Goal: Ask a question

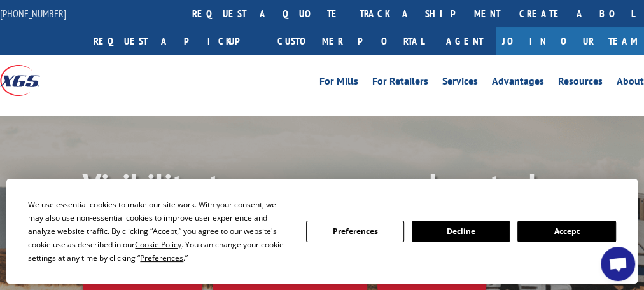
click at [518, 243] on button "Accept" at bounding box center [567, 232] width 98 height 22
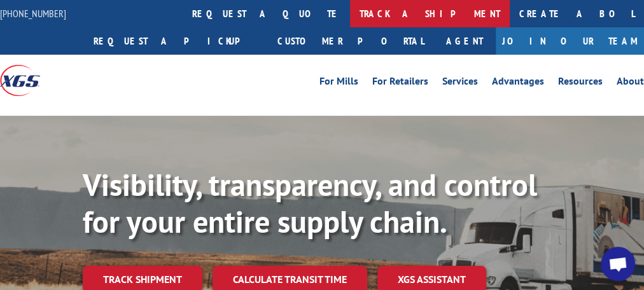
click at [350, 15] on link "track a shipment" at bounding box center [430, 13] width 160 height 27
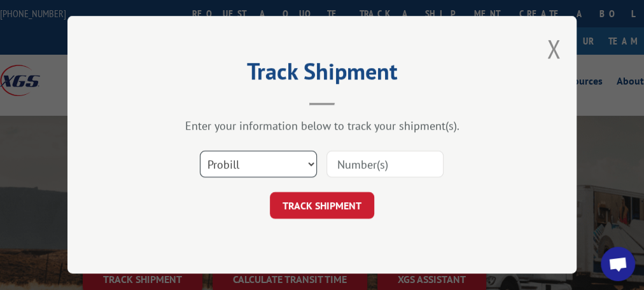
click at [311, 163] on select "Select category... Probill BOL PO" at bounding box center [258, 165] width 117 height 27
click at [310, 160] on select "Select category... Probill BOL PO" at bounding box center [258, 165] width 117 height 27
paste input "YK8HVYDPY8DYTBD"
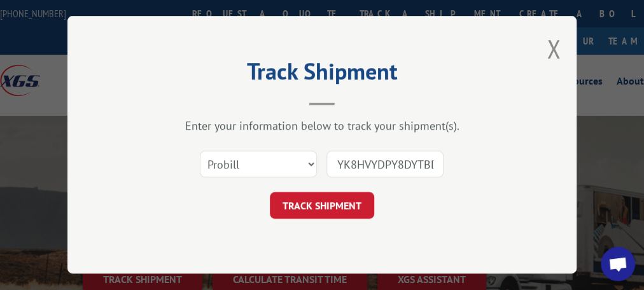
scroll to position [0, 3]
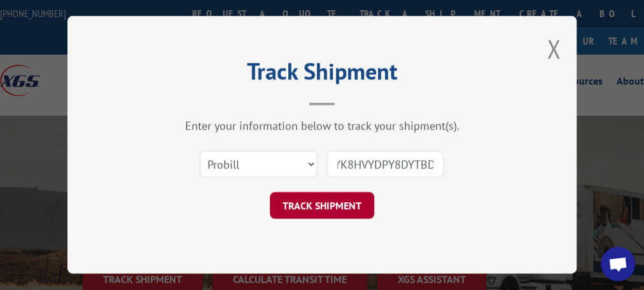
type input "YK8HVYDPY8DYTBD"
click at [336, 205] on button "TRACK SHIPMENT" at bounding box center [322, 206] width 104 height 27
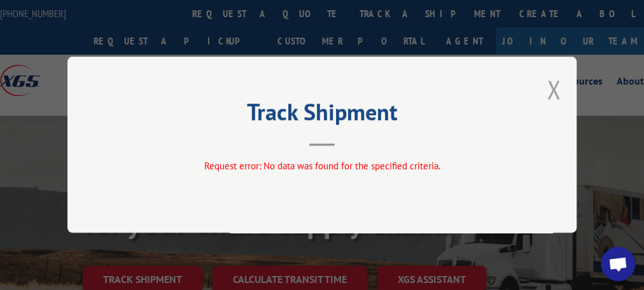
click at [550, 88] on button "Close modal" at bounding box center [554, 90] width 14 height 34
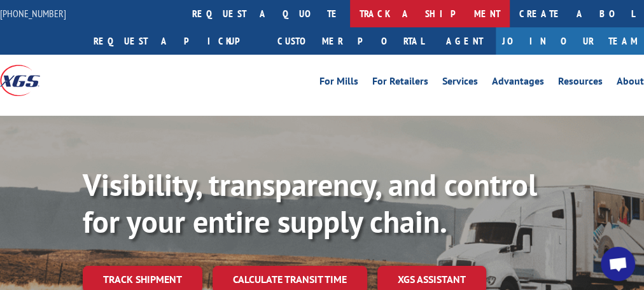
click at [350, 10] on link "track a shipment" at bounding box center [430, 13] width 160 height 27
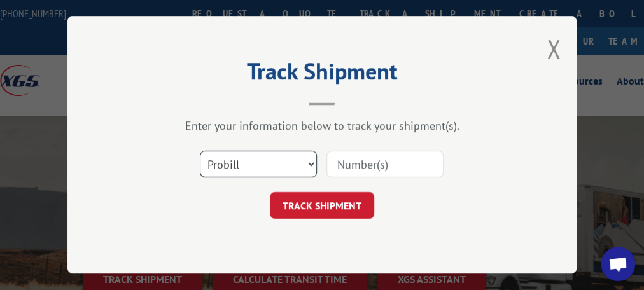
click at [313, 161] on select "Select category... Probill BOL PO" at bounding box center [258, 165] width 117 height 27
select select "bol"
click at [200, 152] on select "Select category... Probill BOL PO" at bounding box center [258, 165] width 117 height 27
paste input "YK8HVYDPY8DYTBD"
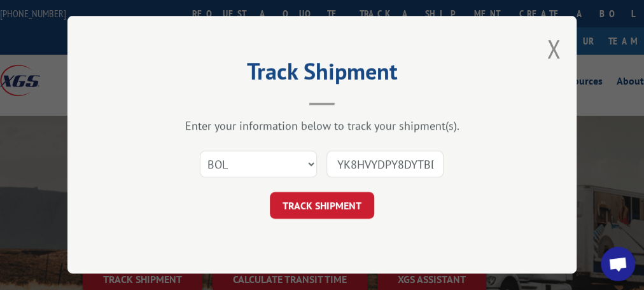
scroll to position [0, 3]
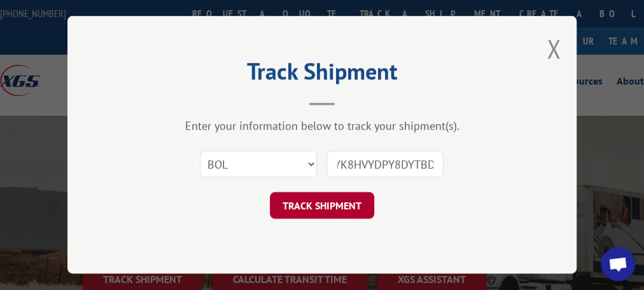
type input "YK8HVYDPY8DYTBD"
click at [334, 204] on button "TRACK SHIPMENT" at bounding box center [322, 206] width 104 height 27
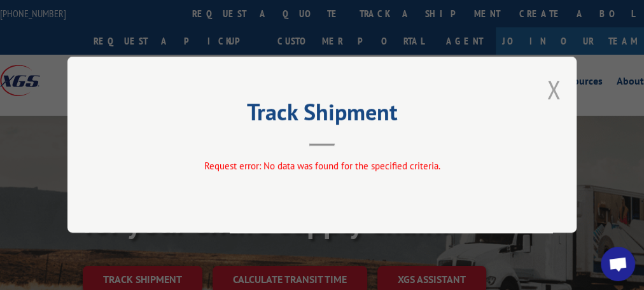
click at [554, 88] on button "Close modal" at bounding box center [554, 90] width 14 height 34
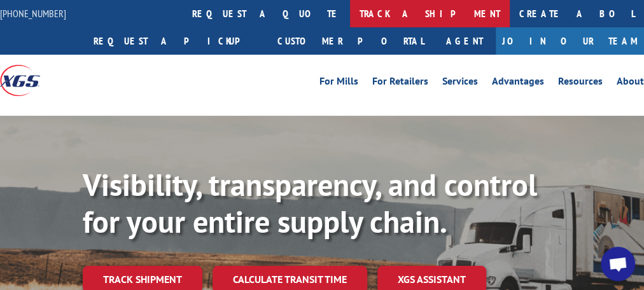
click at [350, 13] on link "track a shipment" at bounding box center [430, 13] width 160 height 27
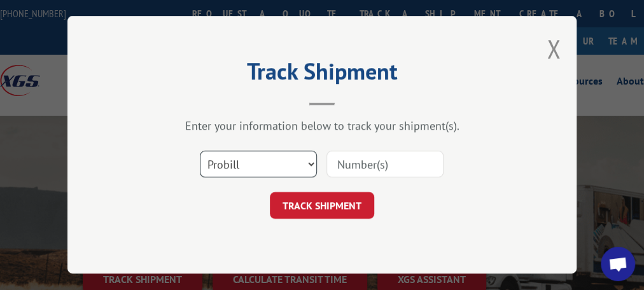
click at [307, 162] on select "Select category... Probill BOL PO" at bounding box center [258, 165] width 117 height 27
select select "po"
click at [200, 152] on select "Select category... Probill BOL PO" at bounding box center [258, 165] width 117 height 27
paste input "YK8HVYDPY8DYTBD"
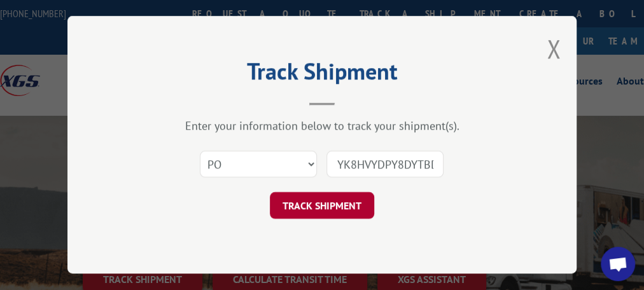
scroll to position [0, 3]
type input "YK8HVYDPY8DYTBD"
click at [344, 204] on button "TRACK SHIPMENT" at bounding box center [322, 206] width 104 height 27
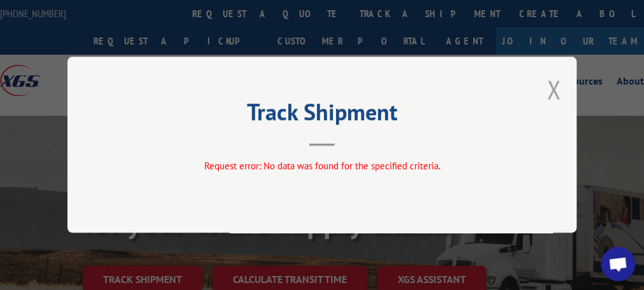
click at [556, 91] on button "Close modal" at bounding box center [554, 90] width 14 height 34
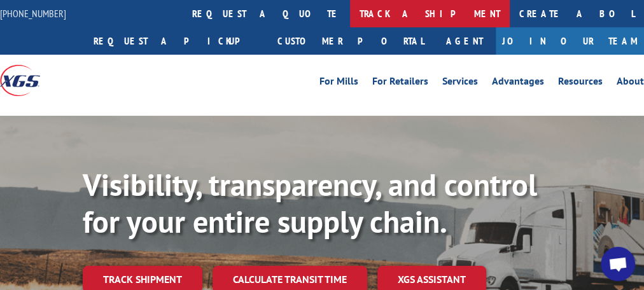
click at [350, 14] on link "track a shipment" at bounding box center [430, 13] width 160 height 27
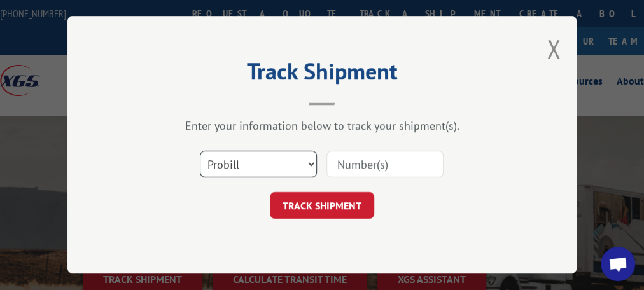
click at [310, 162] on select "Select category... Probill BOL PO" at bounding box center [258, 165] width 117 height 27
select select "bol"
click at [200, 152] on select "Select category... Probill BOL PO" at bounding box center [258, 165] width 117 height 27
paste input "14760498"
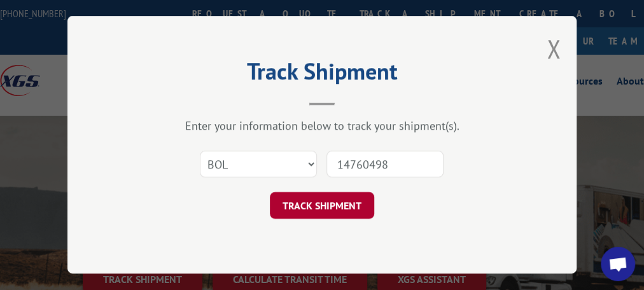
type input "14760498"
click at [326, 204] on button "TRACK SHIPMENT" at bounding box center [322, 206] width 104 height 27
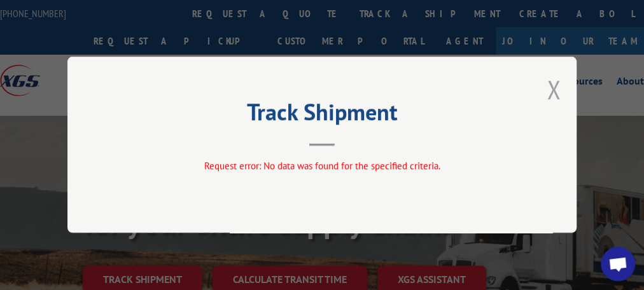
click at [551, 85] on button "Close modal" at bounding box center [554, 90] width 14 height 34
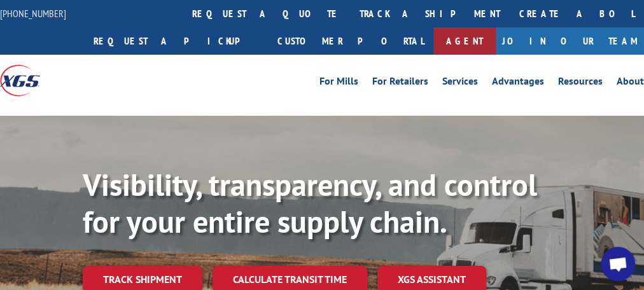
click at [496, 27] on link "Agent" at bounding box center [465, 40] width 62 height 27
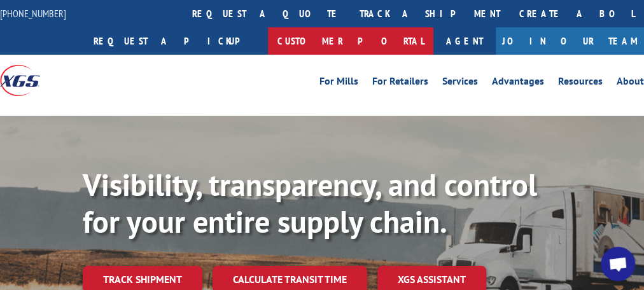
click at [434, 27] on link "Customer Portal" at bounding box center [351, 40] width 166 height 27
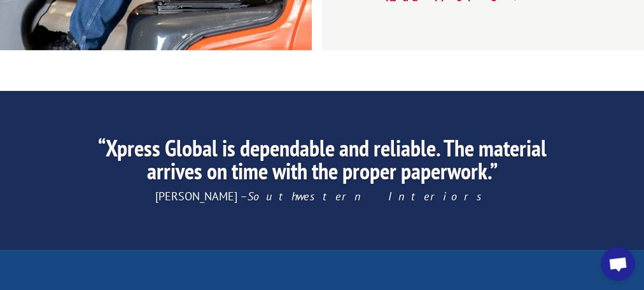
scroll to position [2293, 0]
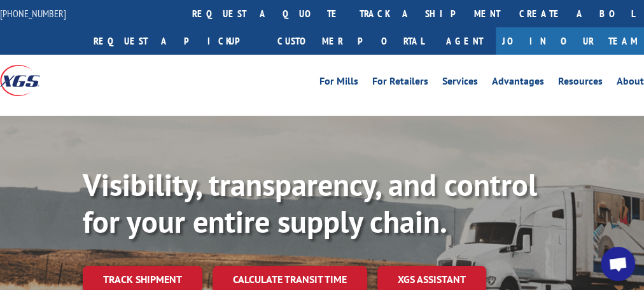
scroll to position [102, 0]
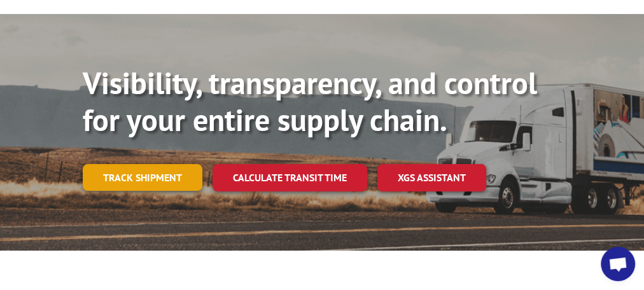
click at [165, 184] on link "Track shipment" at bounding box center [143, 177] width 120 height 27
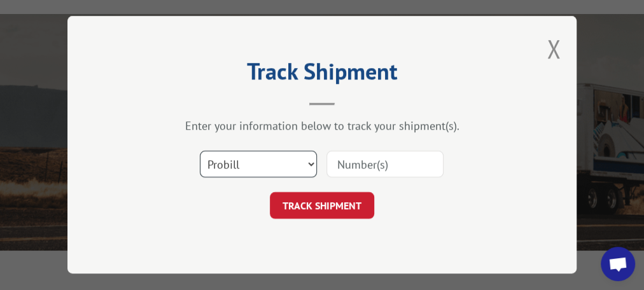
click at [308, 163] on select "Select category... Probill BOL PO" at bounding box center [258, 165] width 117 height 27
click at [200, 152] on select "Select category... Probill BOL PO" at bounding box center [258, 165] width 117 height 27
click at [364, 164] on input at bounding box center [385, 165] width 117 height 27
type input "17664806"
click button "TRACK SHIPMENT" at bounding box center [322, 206] width 104 height 27
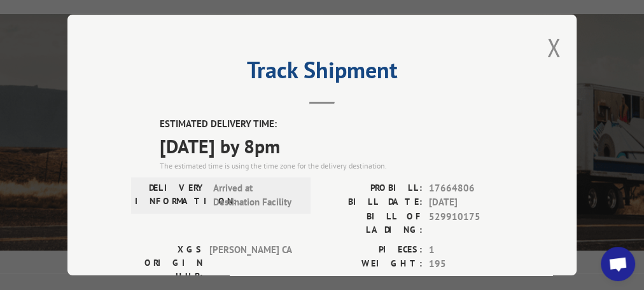
scroll to position [51, 0]
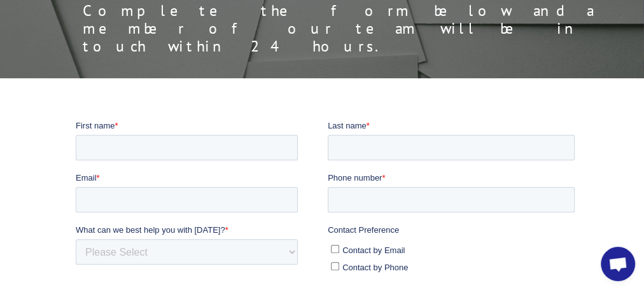
scroll to position [204, 0]
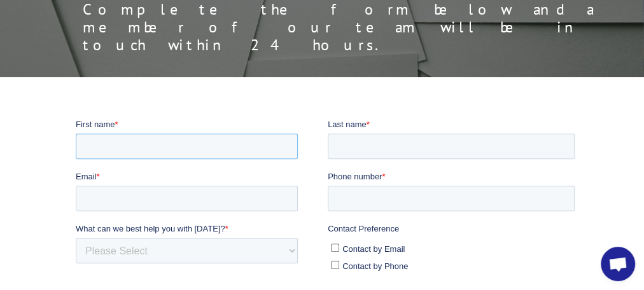
click at [135, 146] on input "First name *" at bounding box center [187, 146] width 222 height 25
type input "bill"
type input "fatlowitz"
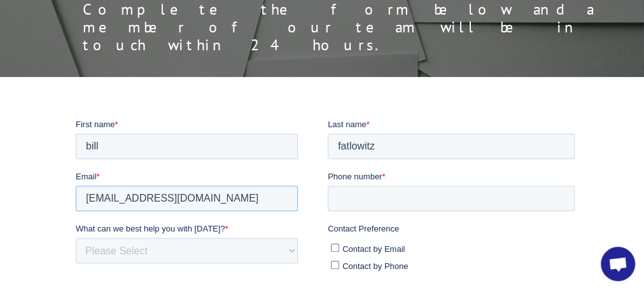
type input "[EMAIL_ADDRESS][DOMAIN_NAME]"
type input "9162682773"
click at [290, 251] on select "Please Select Quoting, Opening New Account, or New Business Opportunity Shipmen…" at bounding box center [187, 250] width 222 height 25
select select "Customer Service"
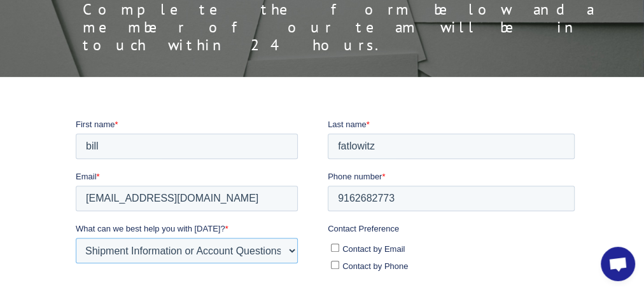
click at [76, 238] on select "Please Select Quoting, Opening New Account, or New Business Opportunity Shipmen…" at bounding box center [187, 250] width 222 height 25
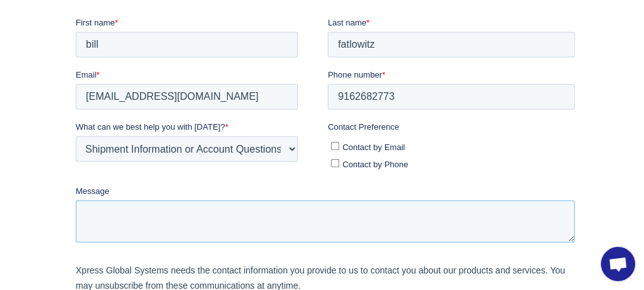
click at [113, 208] on textarea "Message" at bounding box center [325, 222] width 499 height 42
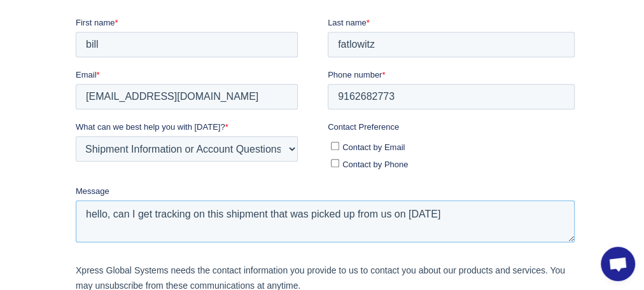
paste textarea "14760498"
click at [87, 228] on textarea "hello, can I get tracking on this shipment that was picked up from us on [DATE]…" at bounding box center [325, 222] width 499 height 42
click at [175, 227] on textarea "hello, can I get tracking on this shipment that was picked up from us on [DATE]…" at bounding box center [325, 222] width 499 height 42
paste textarea "YK8HVYDPY8DYTBD"
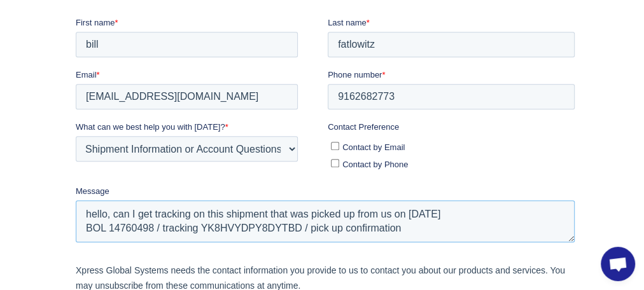
paste textarea "529910175"
type textarea "hello, can I get tracking on this shipment that was picked up from us on [DATE]…"
click at [335, 146] on input "Contact by Email" at bounding box center [335, 146] width 8 height 8
checkbox input "true"
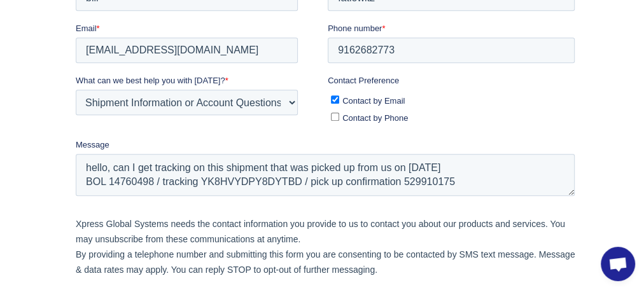
scroll to position [408, 0]
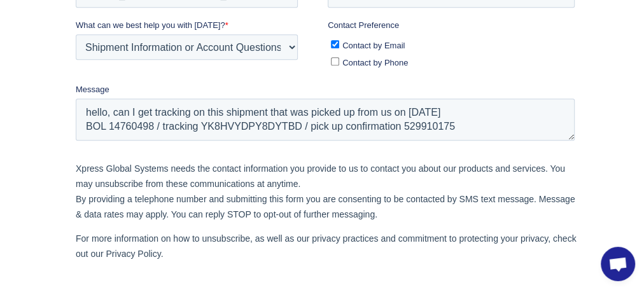
click at [335, 63] on input "Contact by Phone" at bounding box center [335, 62] width 8 height 8
checkbox input "true"
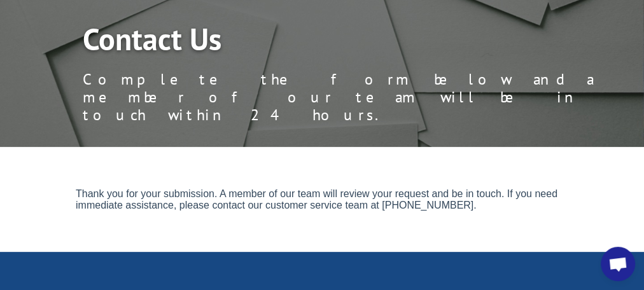
scroll to position [109, 0]
